Goal: Check status

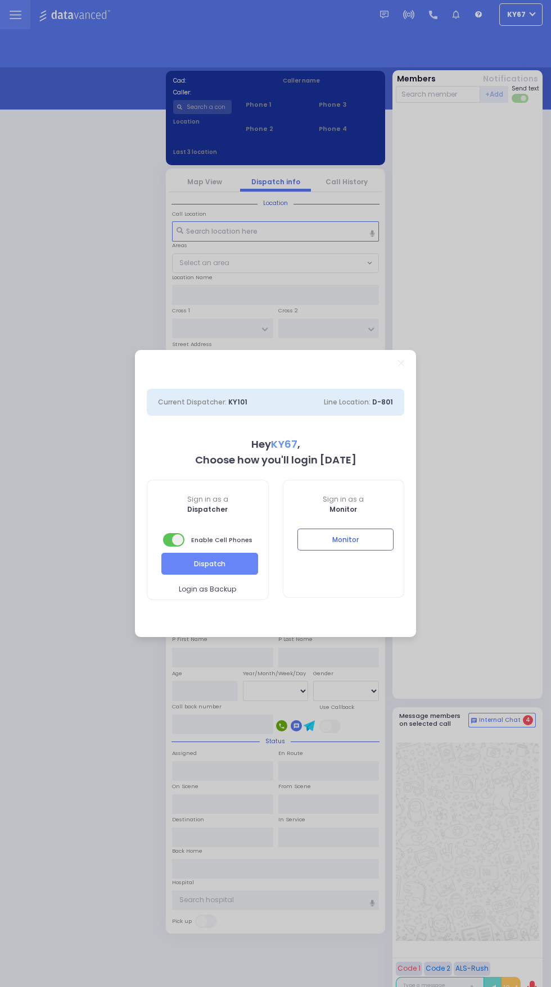
select select "9"
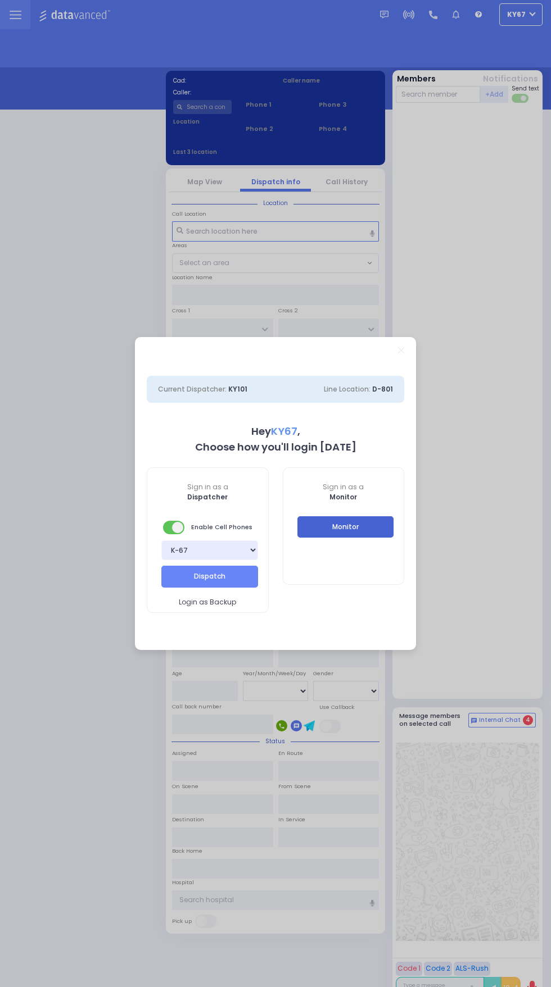
click at [361, 533] on button "Monitor" at bounding box center [345, 526] width 97 height 21
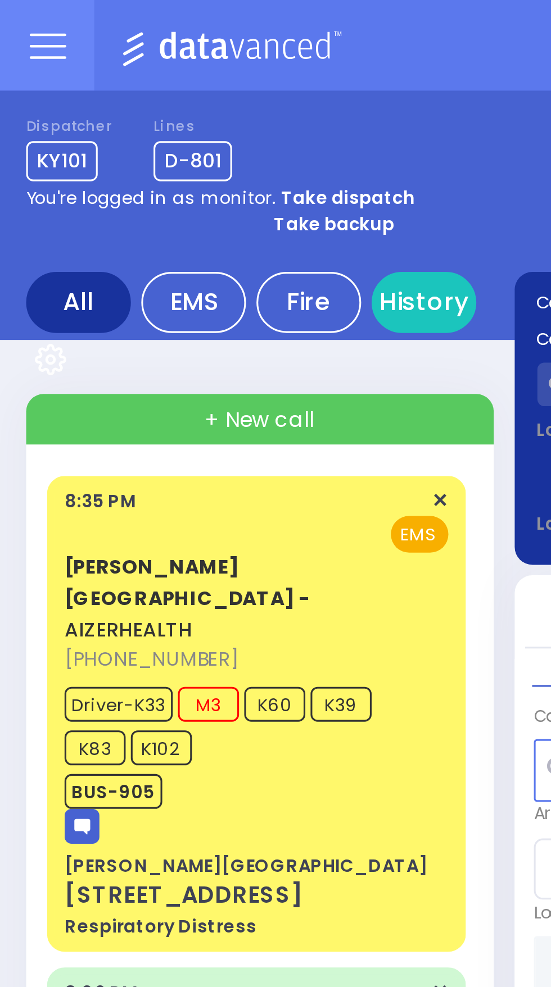
click at [17, 19] on icon at bounding box center [15, 19] width 11 height 0
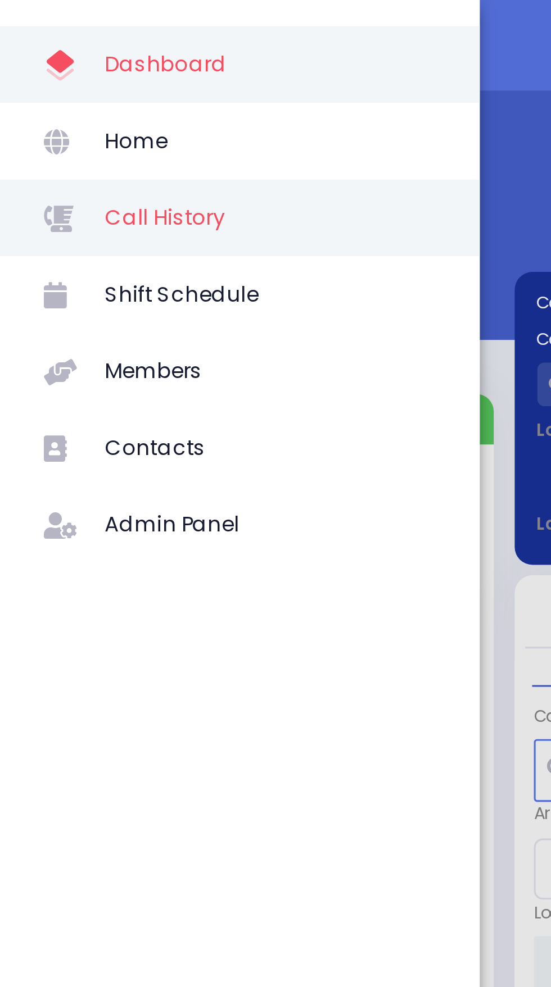
click at [42, 76] on span "Call History" at bounding box center [87, 70] width 107 height 15
